Goal: Transaction & Acquisition: Download file/media

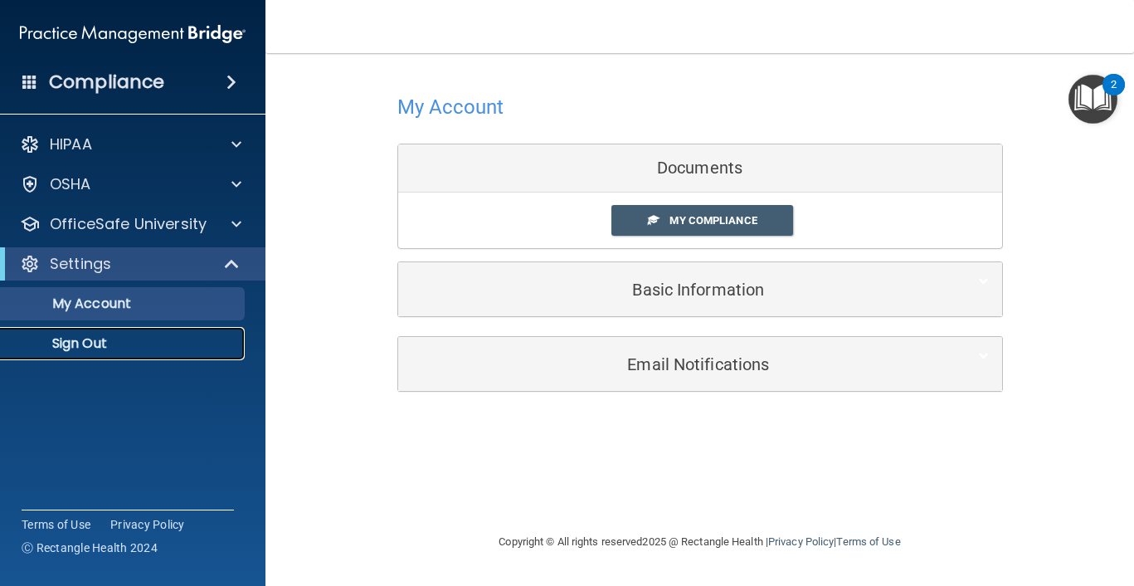
click at [110, 346] on p "Sign Out" at bounding box center [124, 343] width 226 height 17
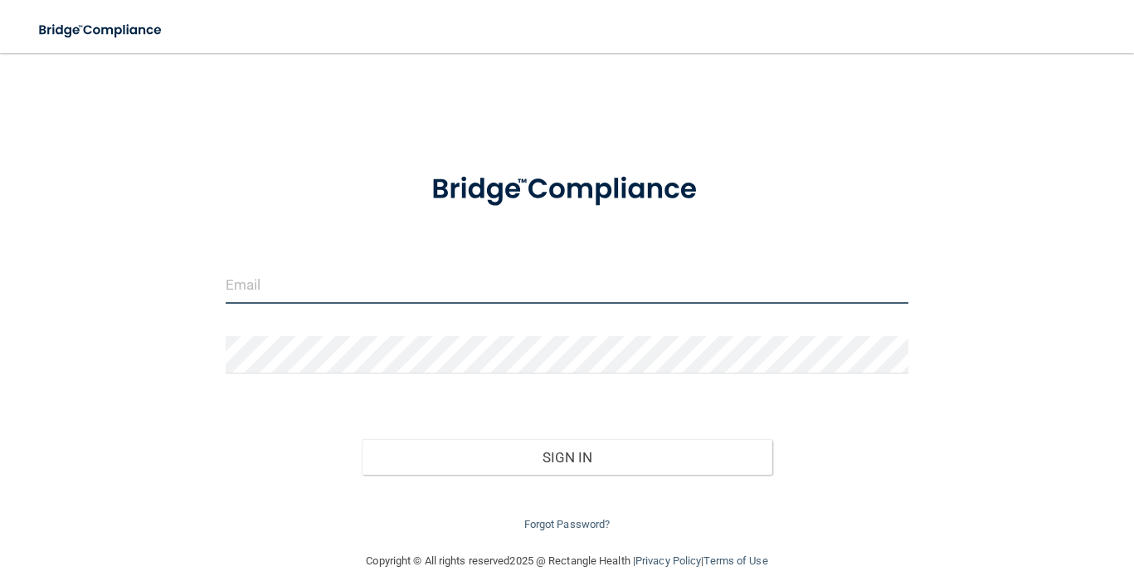
click at [365, 296] on input "email" at bounding box center [568, 284] width 684 height 37
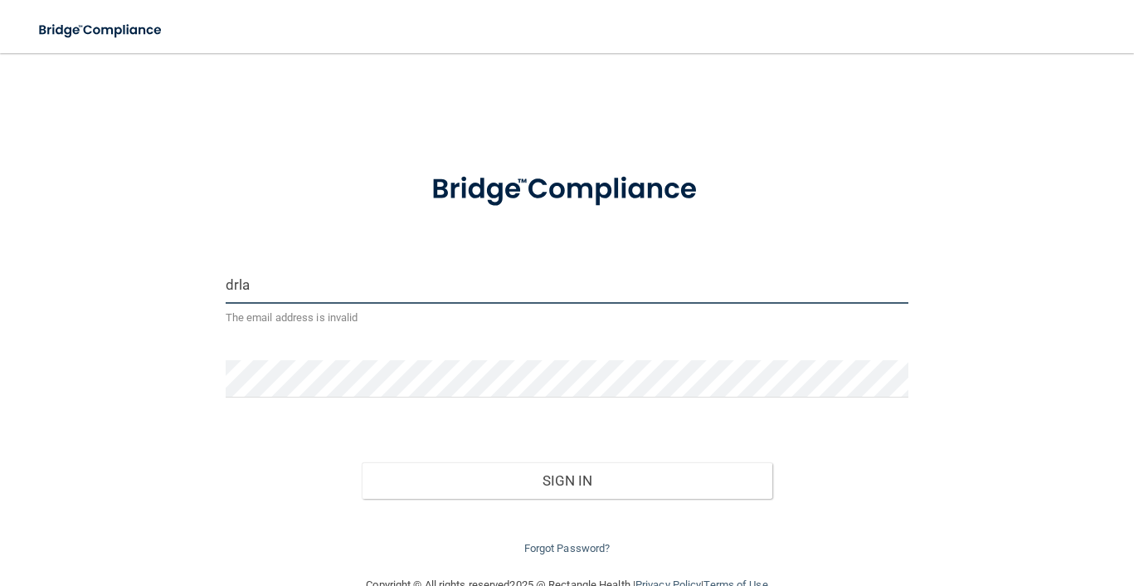
type input "[EMAIL_ADDRESS][DOMAIN_NAME]"
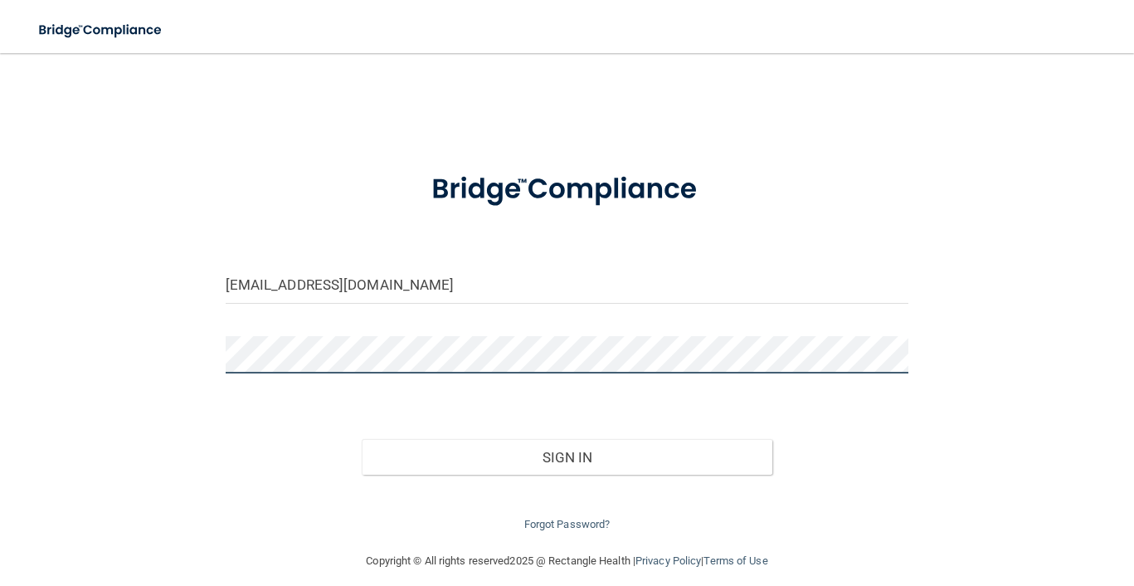
click at [362, 439] on button "Sign In" at bounding box center [567, 457] width 410 height 37
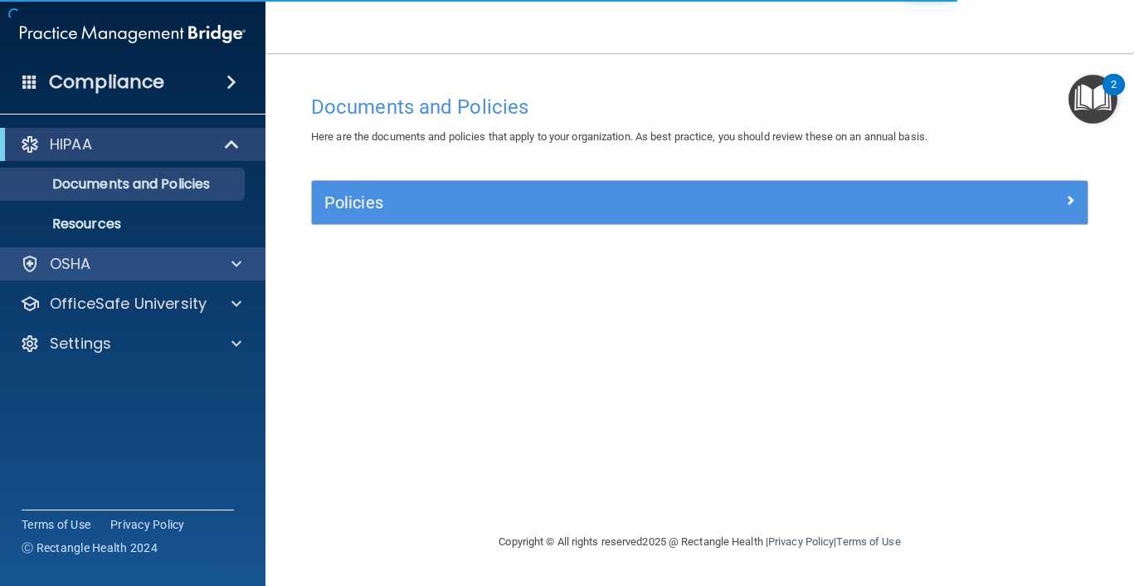
click at [197, 274] on div "OSHA" at bounding box center [133, 263] width 266 height 33
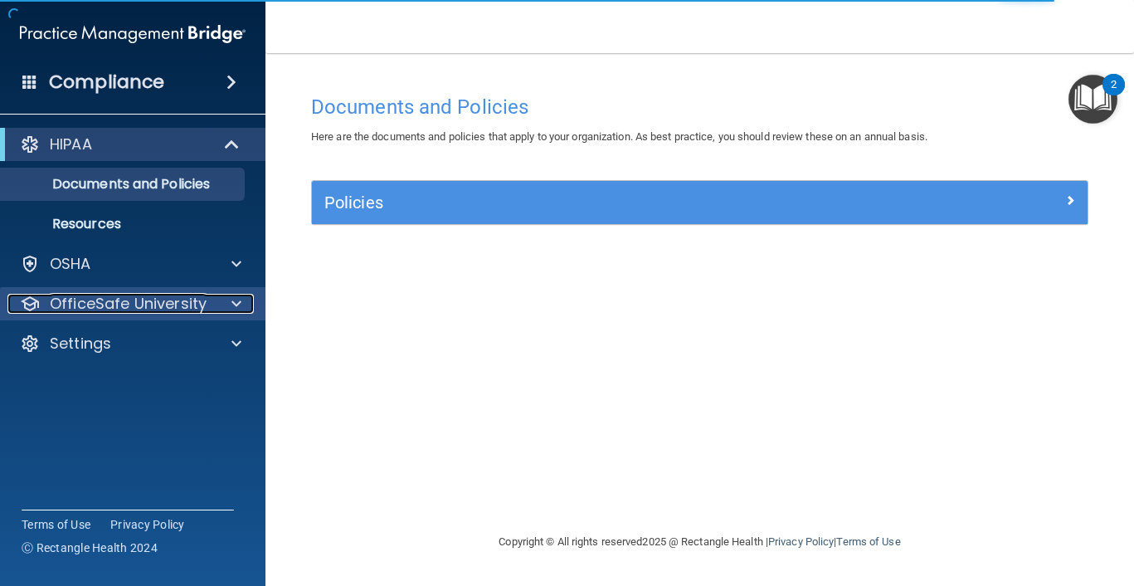
click at [212, 309] on div "OfficeSafe University" at bounding box center [110, 304] width 206 height 20
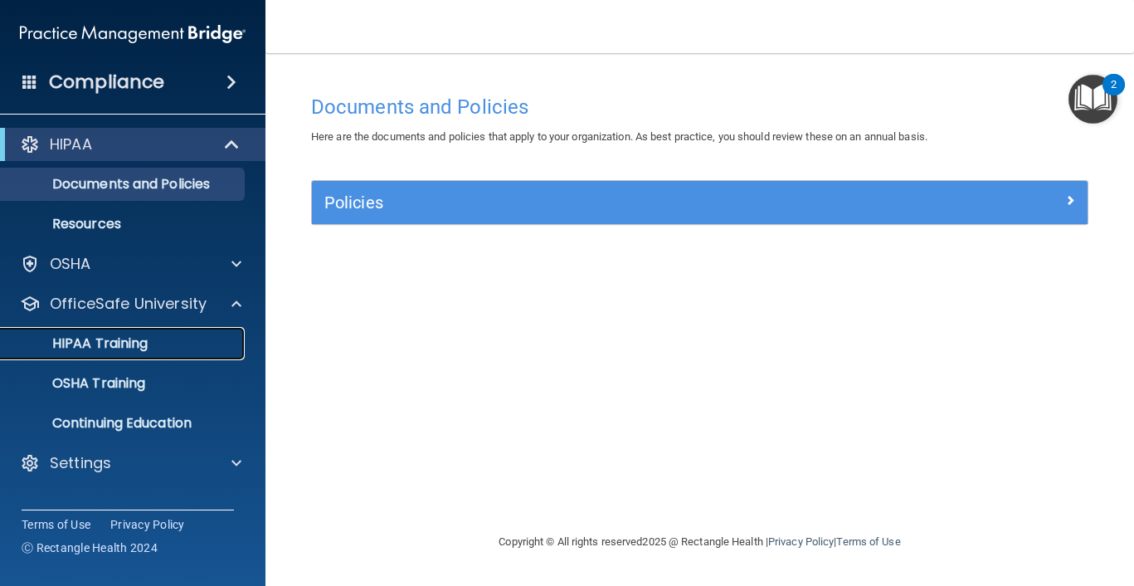
click at [205, 332] on link "HIPAA Training" at bounding box center [113, 343] width 261 height 33
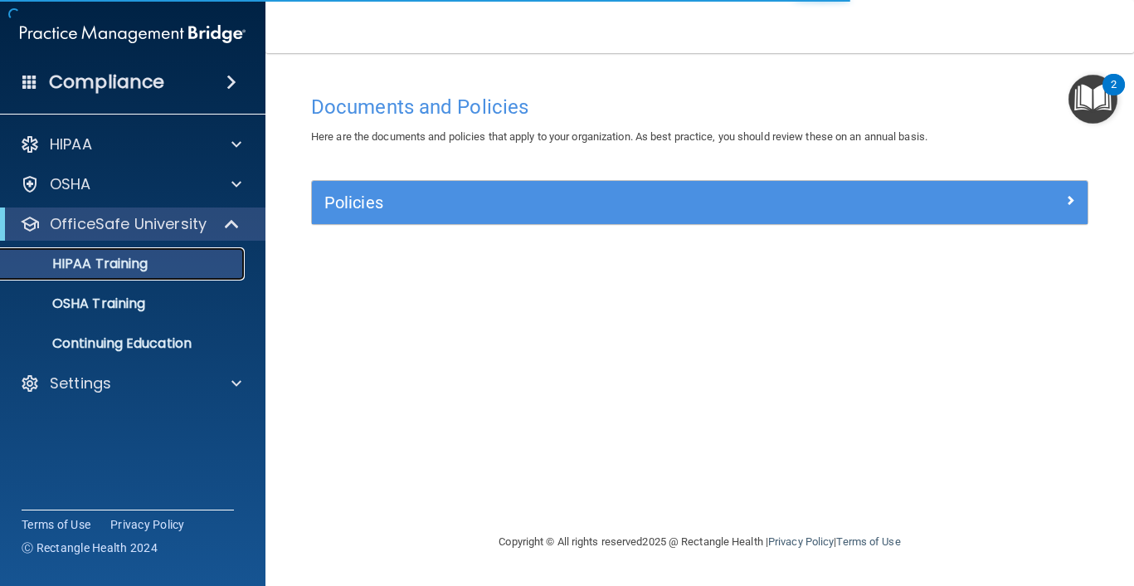
click at [196, 271] on div "HIPAA Training" at bounding box center [124, 264] width 226 height 17
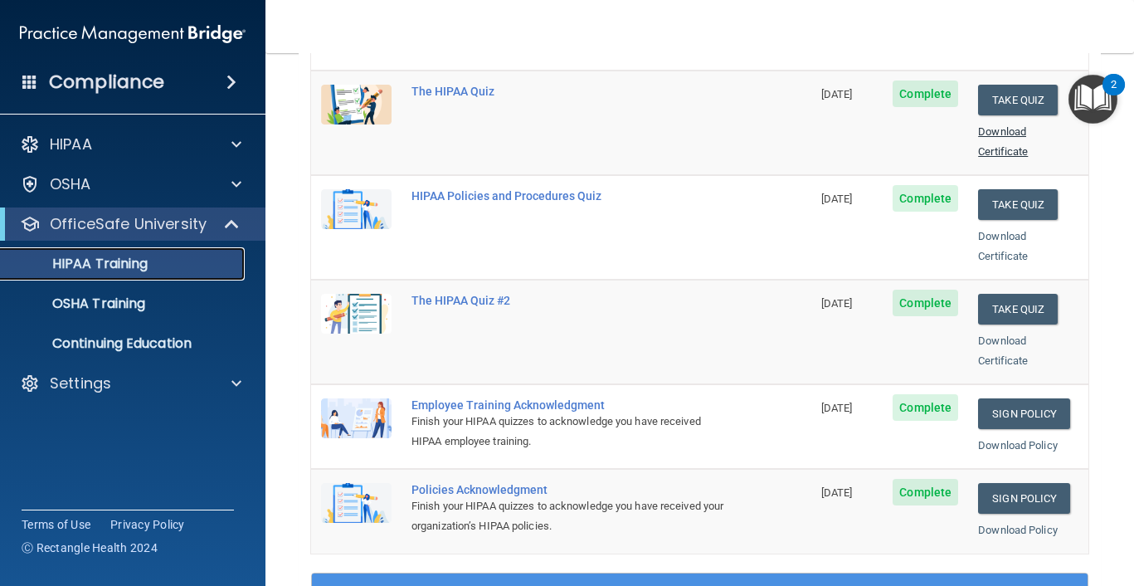
scroll to position [241, 0]
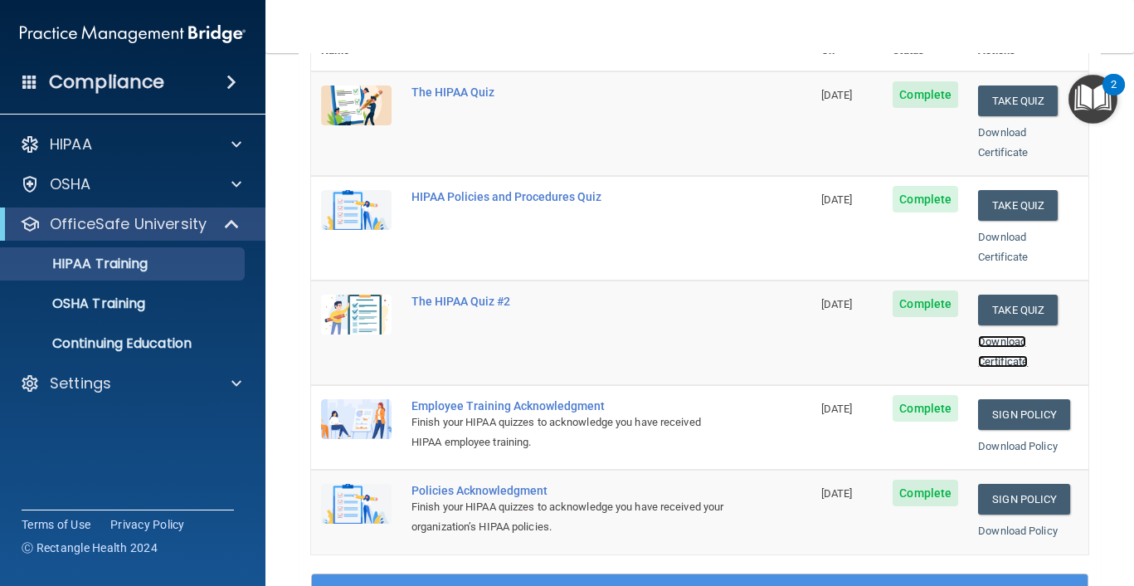
click at [990, 335] on link "Download Certificate" at bounding box center [1003, 351] width 50 height 32
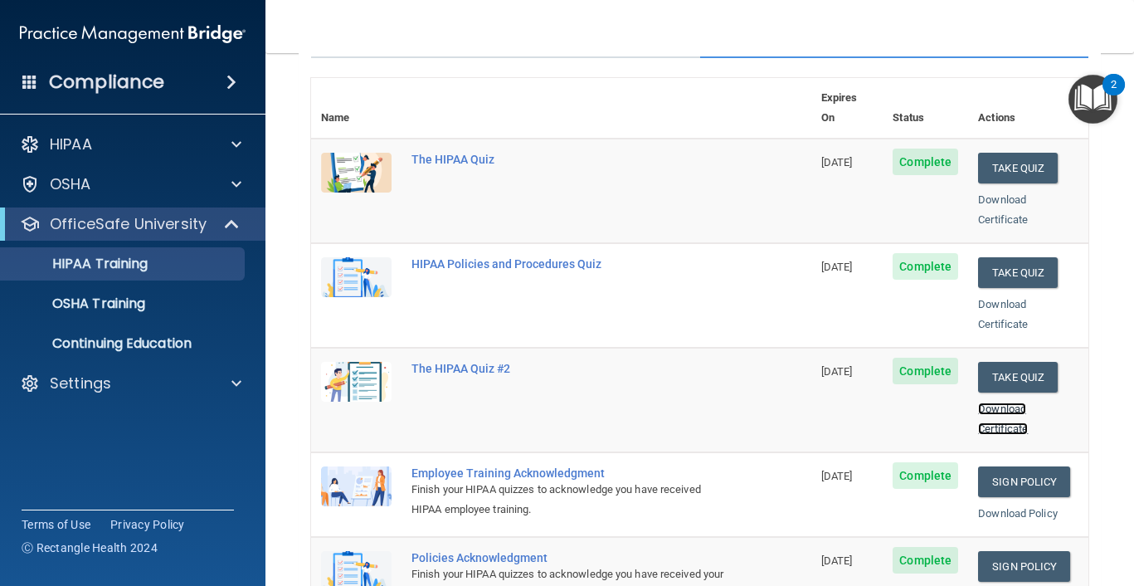
scroll to position [162, 0]
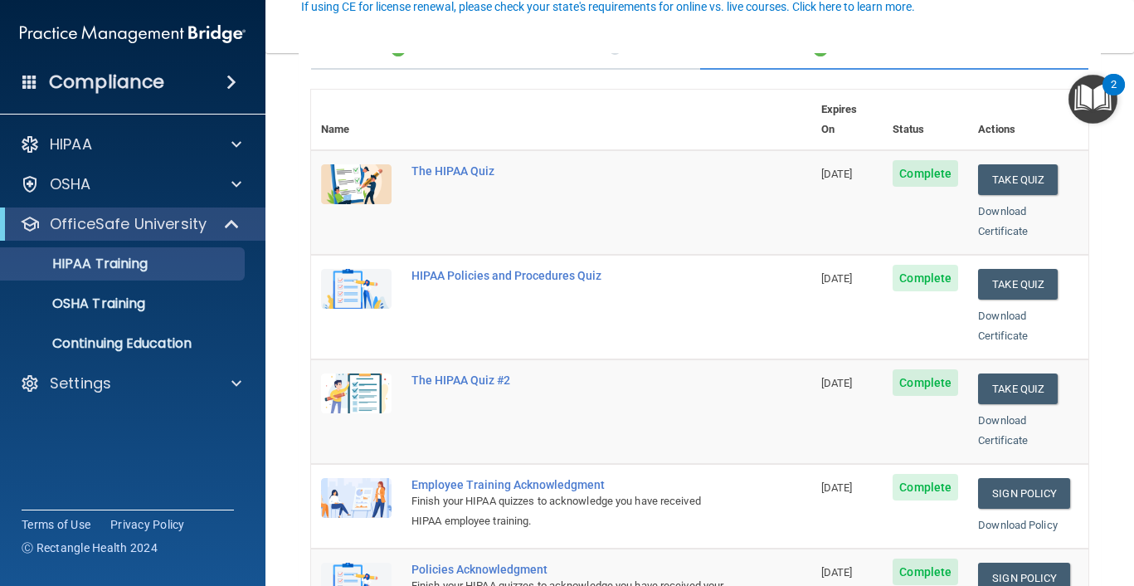
click at [1002, 203] on div "Download Certificate" at bounding box center [1028, 222] width 100 height 40
click at [1002, 205] on link "Download Certificate" at bounding box center [1003, 221] width 50 height 32
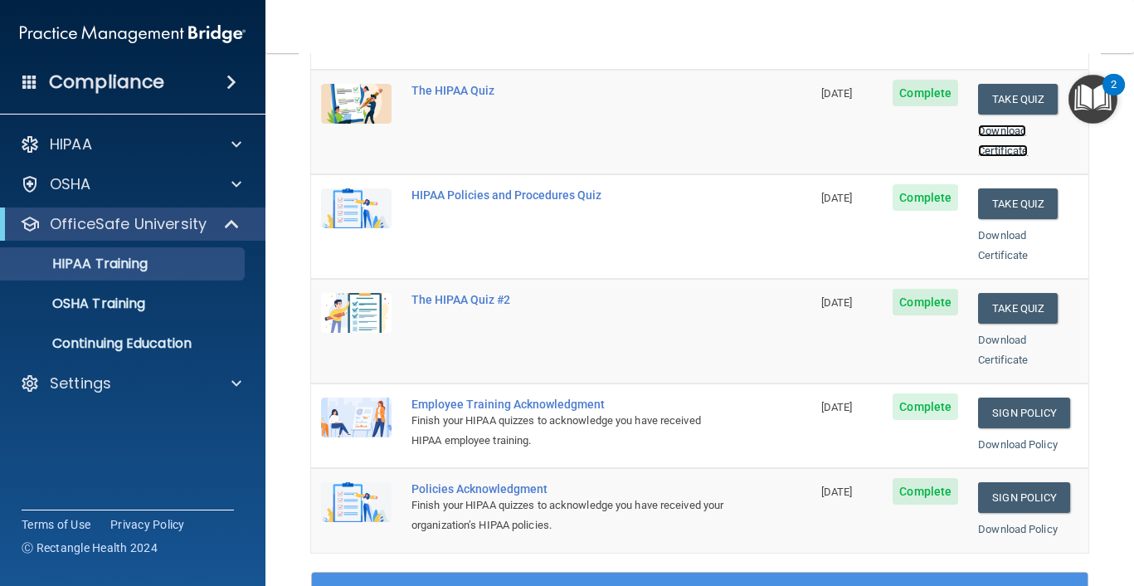
scroll to position [187, 0]
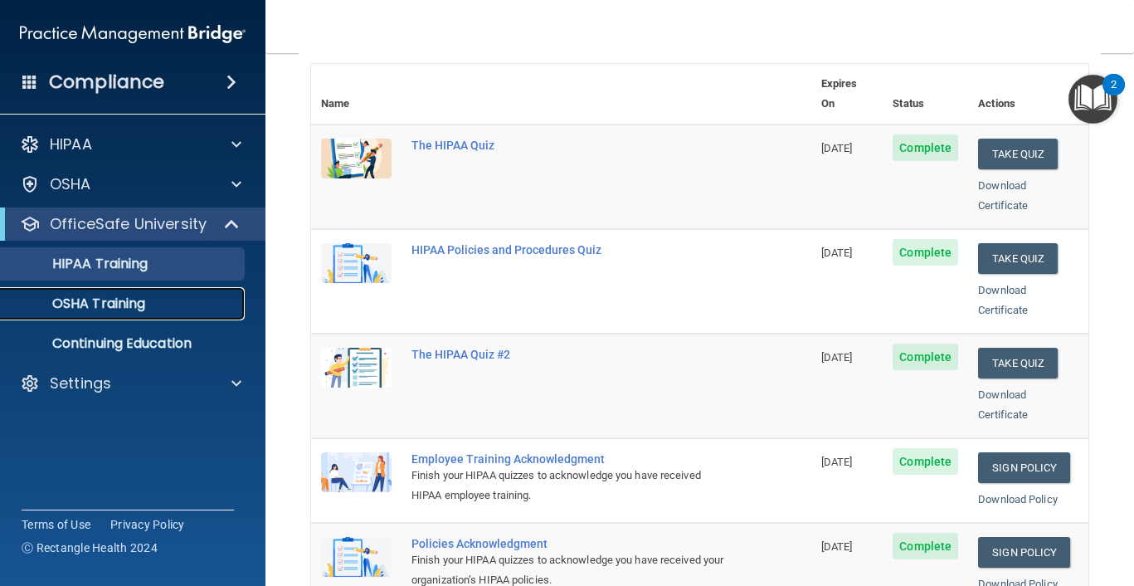
click at [119, 303] on p "OSHA Training" at bounding box center [78, 303] width 134 height 17
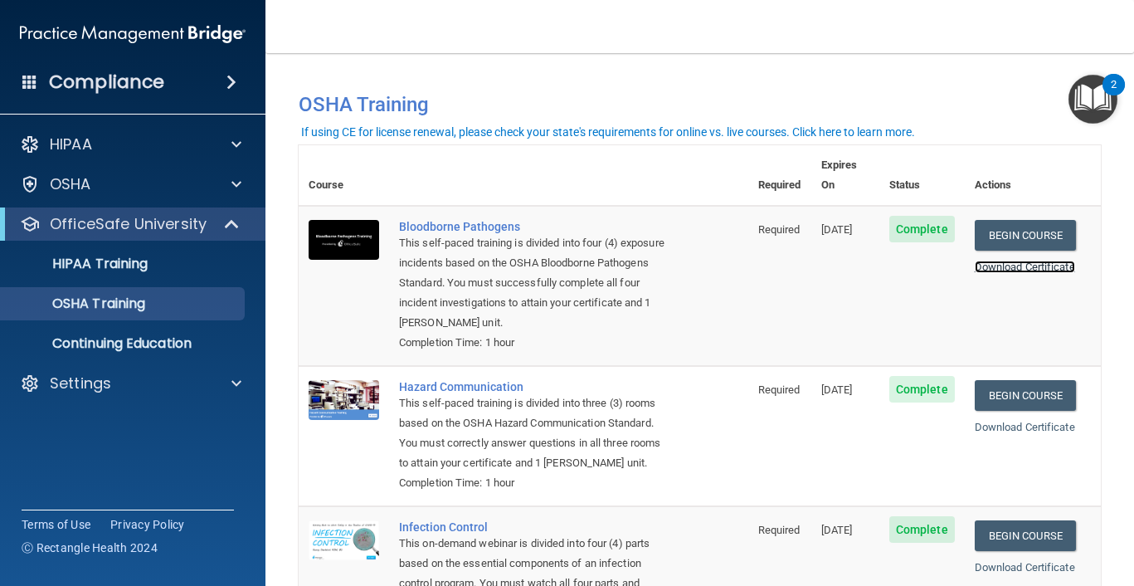
click at [1030, 260] on link "Download Certificate" at bounding box center [1025, 266] width 100 height 12
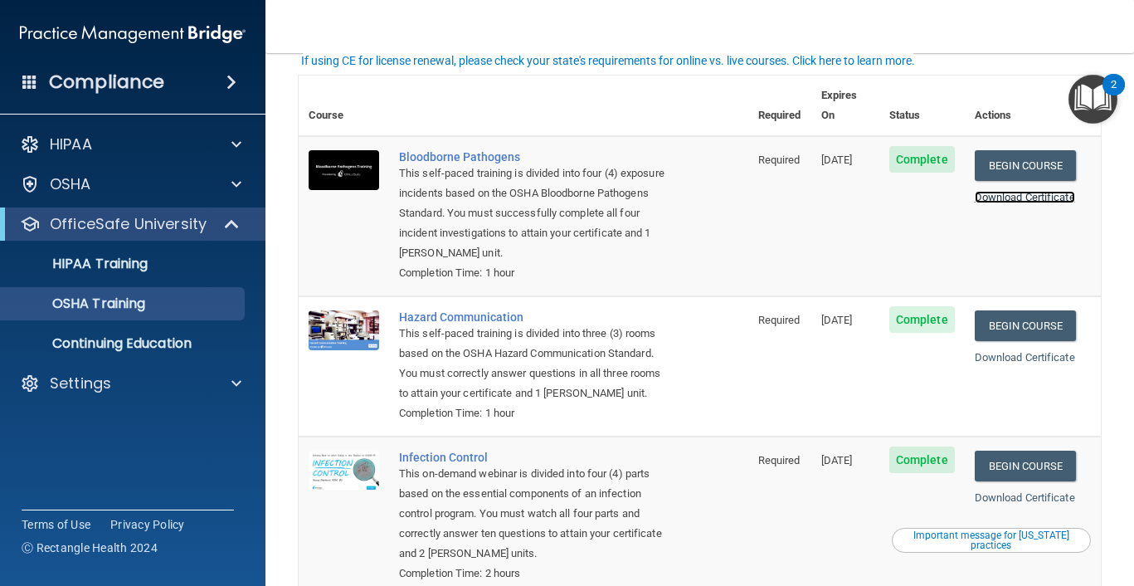
scroll to position [71, 0]
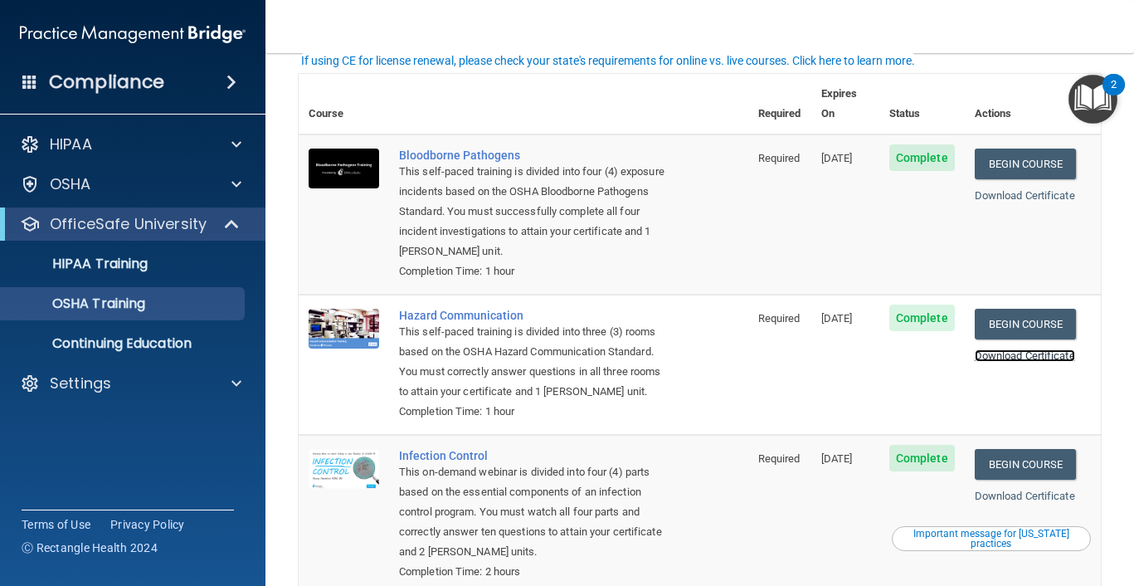
click at [1034, 349] on link "Download Certificate" at bounding box center [1025, 355] width 100 height 12
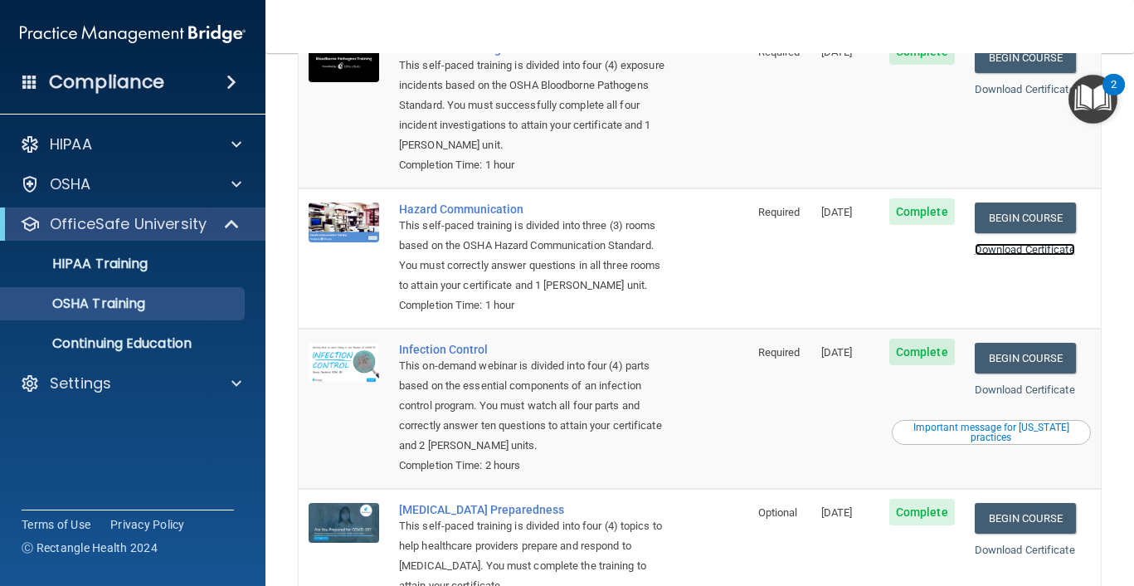
scroll to position [184, 0]
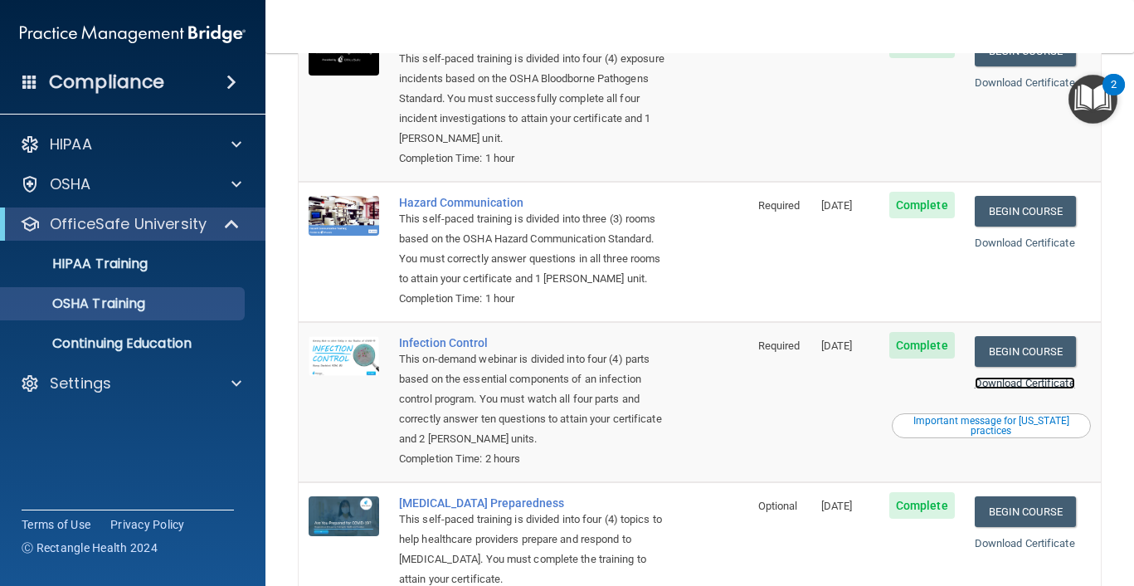
click at [1007, 377] on link "Download Certificate" at bounding box center [1025, 383] width 100 height 12
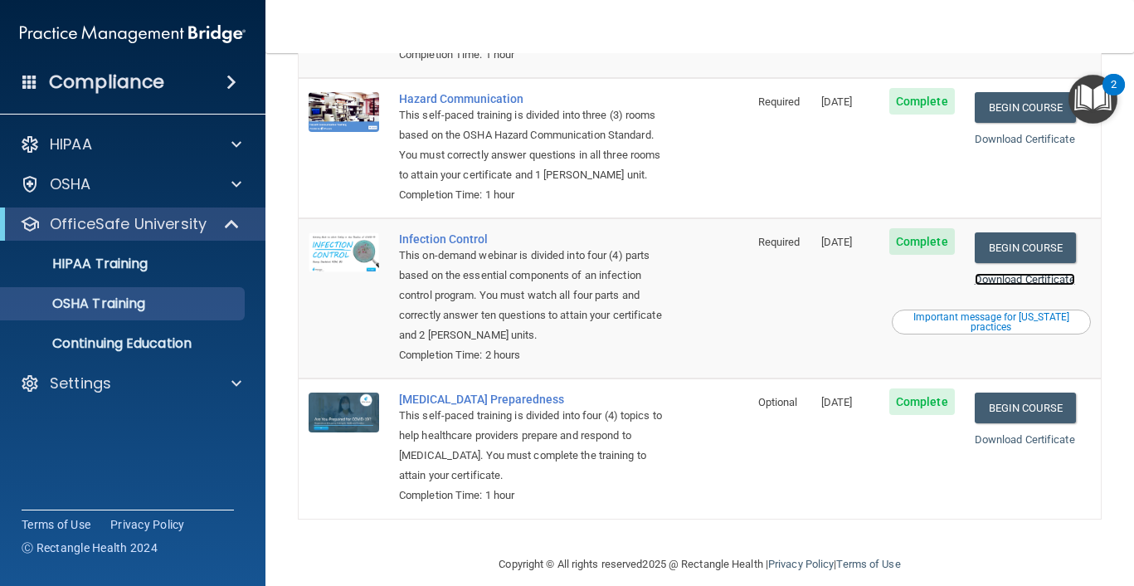
scroll to position [0, 0]
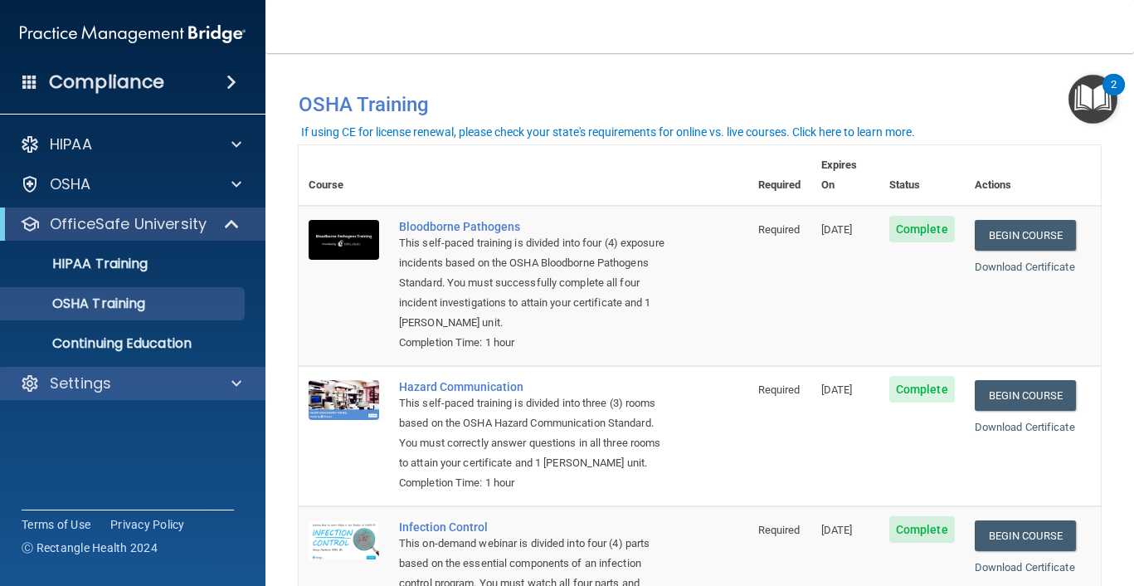
click at [105, 398] on div "Settings" at bounding box center [133, 383] width 266 height 33
click at [257, 381] on div "Settings" at bounding box center [133, 383] width 266 height 33
click at [232, 381] on span at bounding box center [236, 383] width 10 height 20
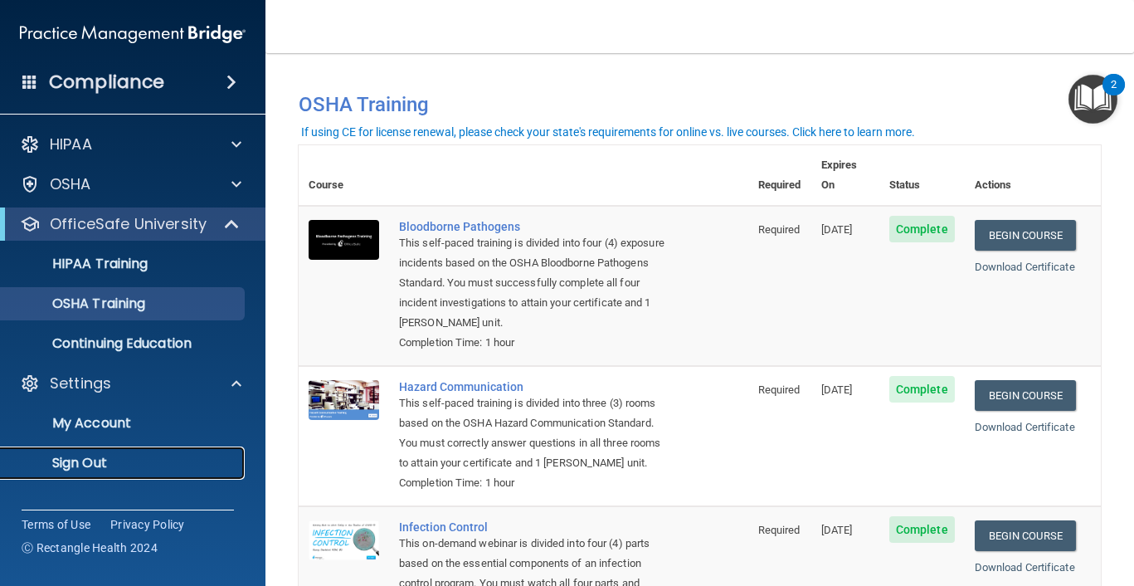
click at [123, 465] on p "Sign Out" at bounding box center [124, 463] width 226 height 17
